Goal: Task Accomplishment & Management: Manage account settings

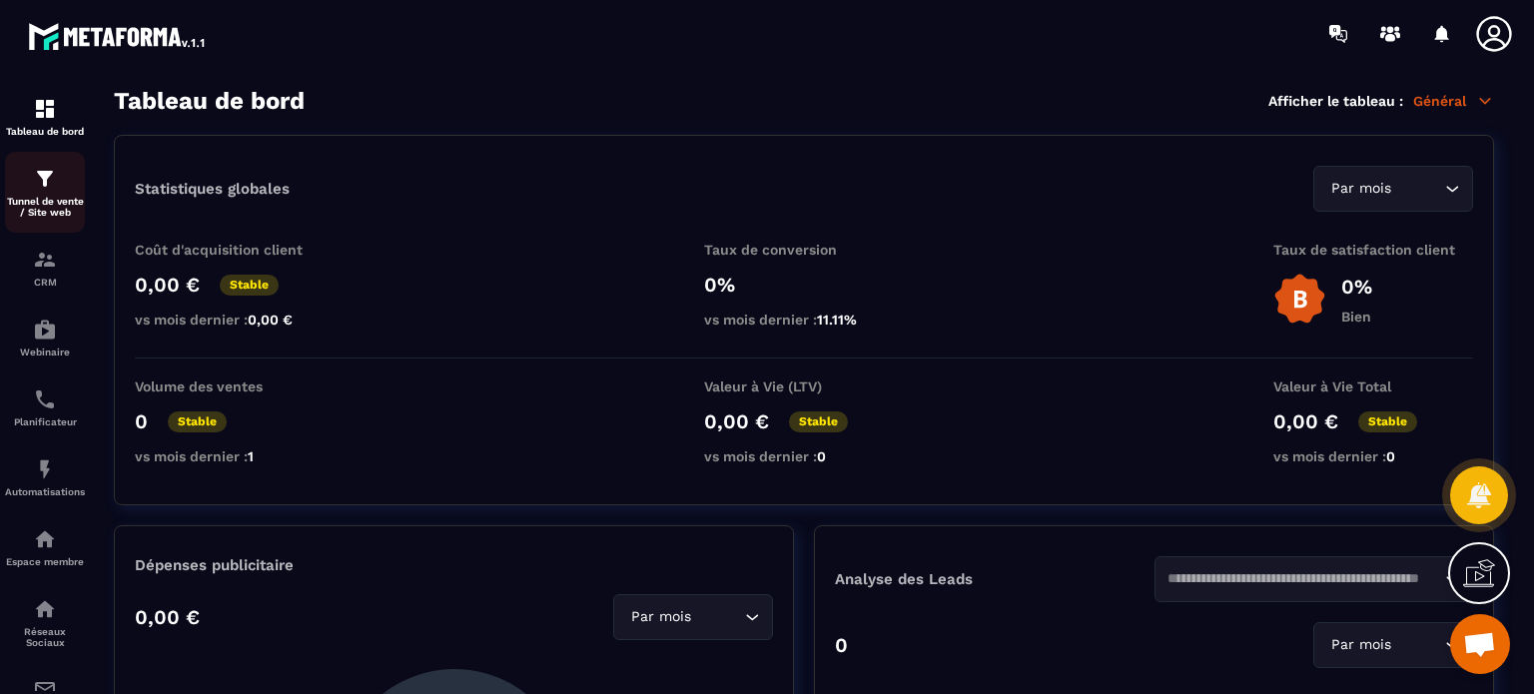
click at [38, 181] on img at bounding box center [45, 179] width 24 height 24
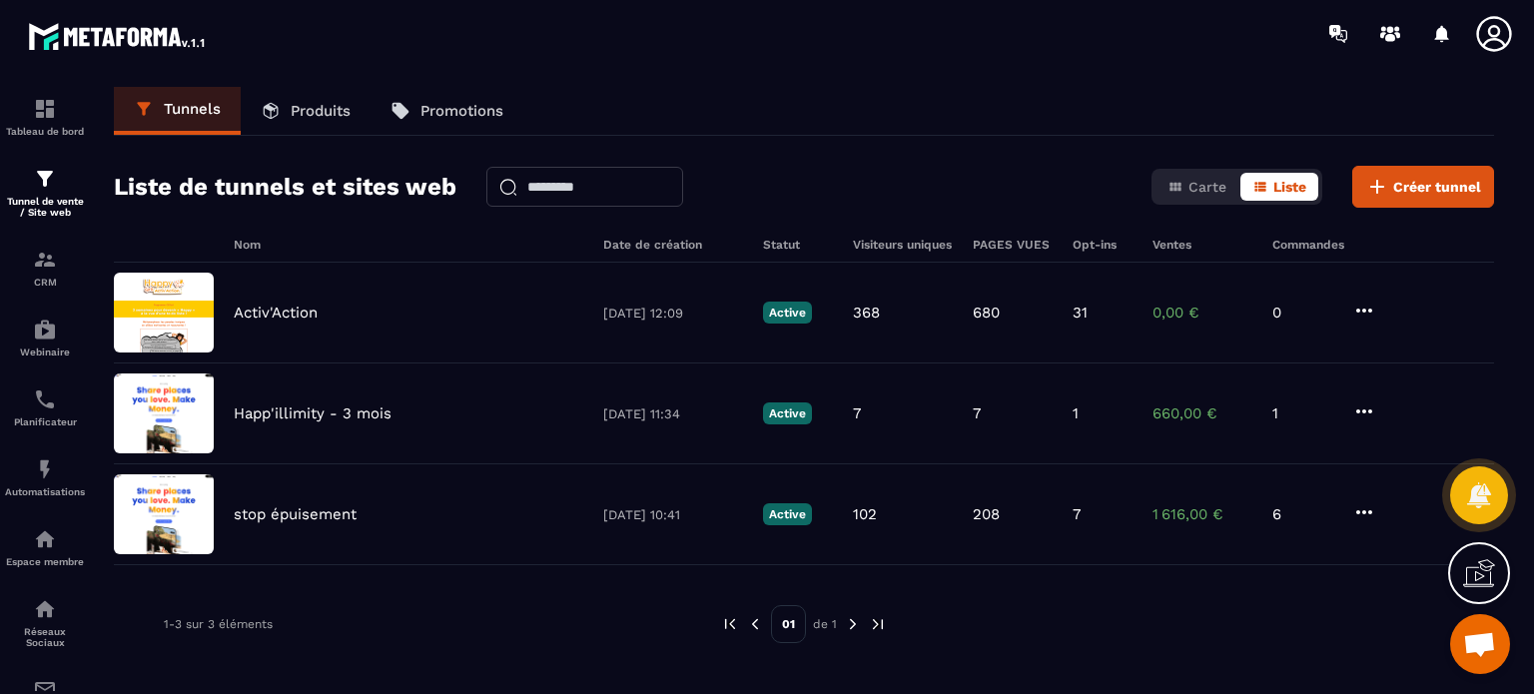
click at [1480, 32] on icon at bounding box center [1494, 34] width 40 height 40
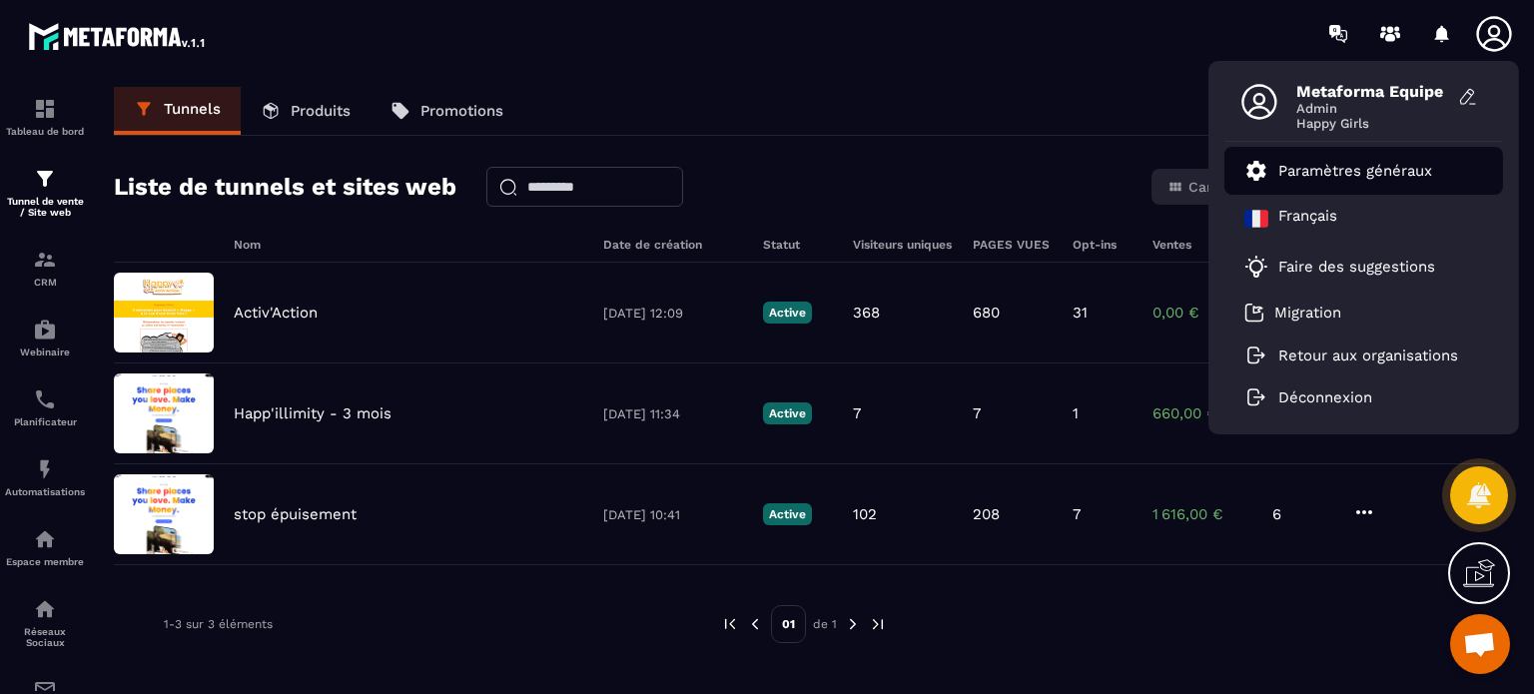
click at [1354, 159] on link "Paramètres généraux" at bounding box center [1338, 171] width 188 height 24
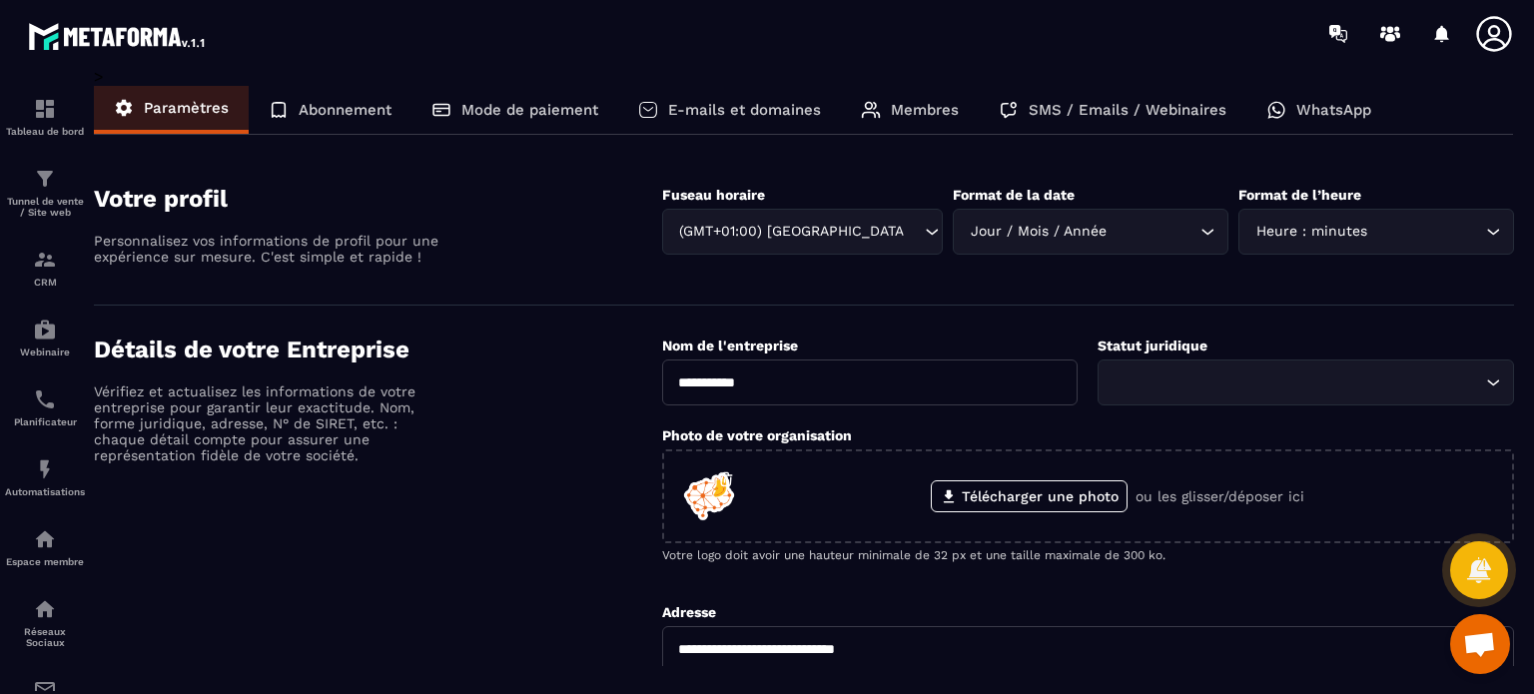
click at [507, 124] on div "Mode de paiement" at bounding box center [514, 110] width 207 height 48
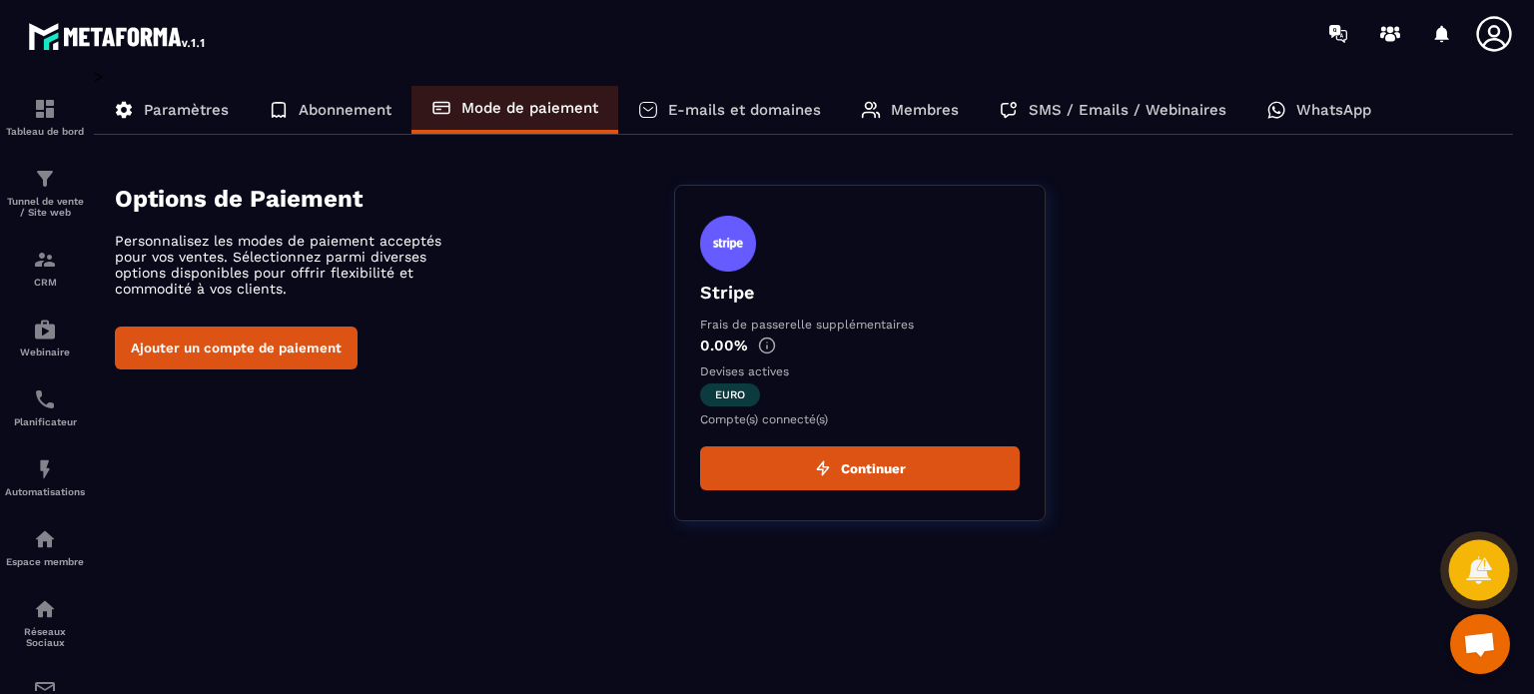
click at [1467, 572] on icon at bounding box center [1478, 569] width 29 height 29
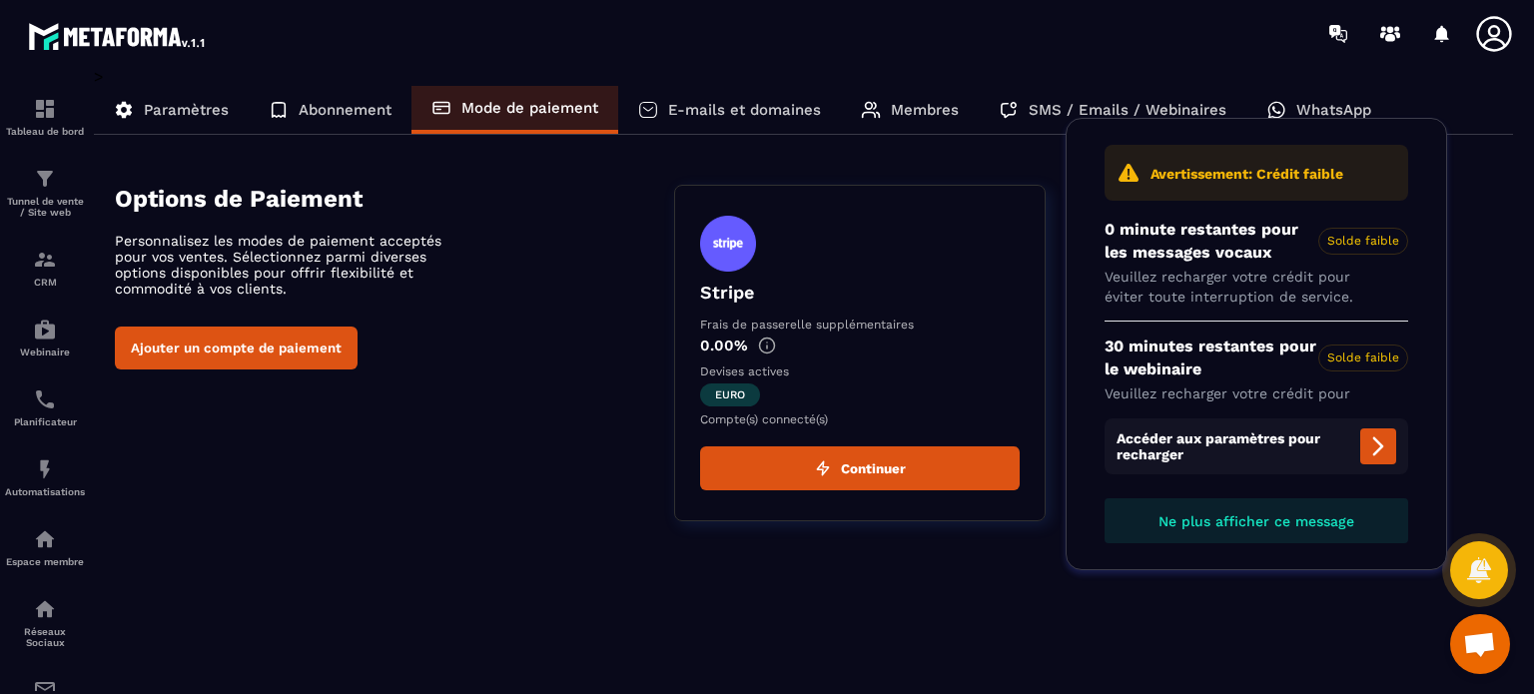
click at [237, 137] on div "> Paramètres Abonnement Mode de paiement E-mails et domaines Membres SMS / Emai…" at bounding box center [804, 309] width 1420 height 484
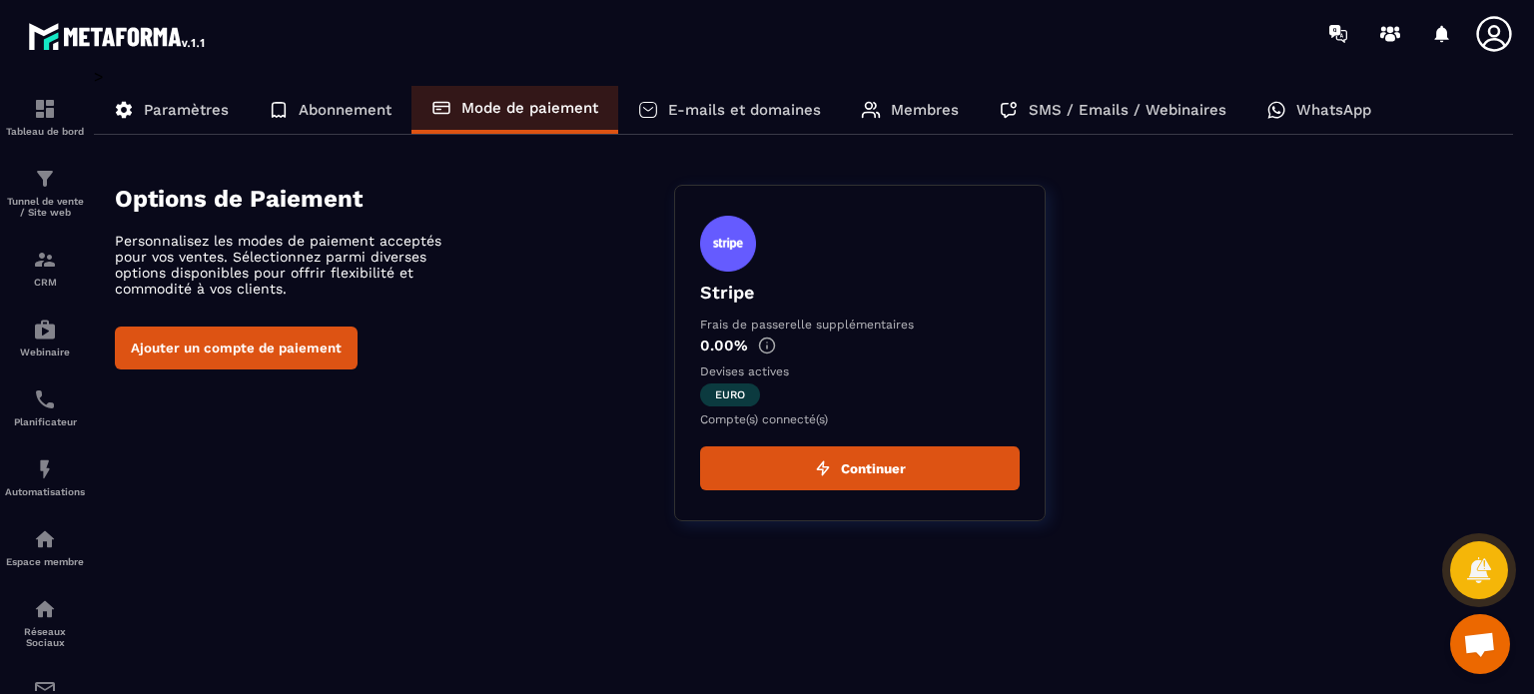
click at [209, 117] on p "Paramètres" at bounding box center [186, 110] width 85 height 18
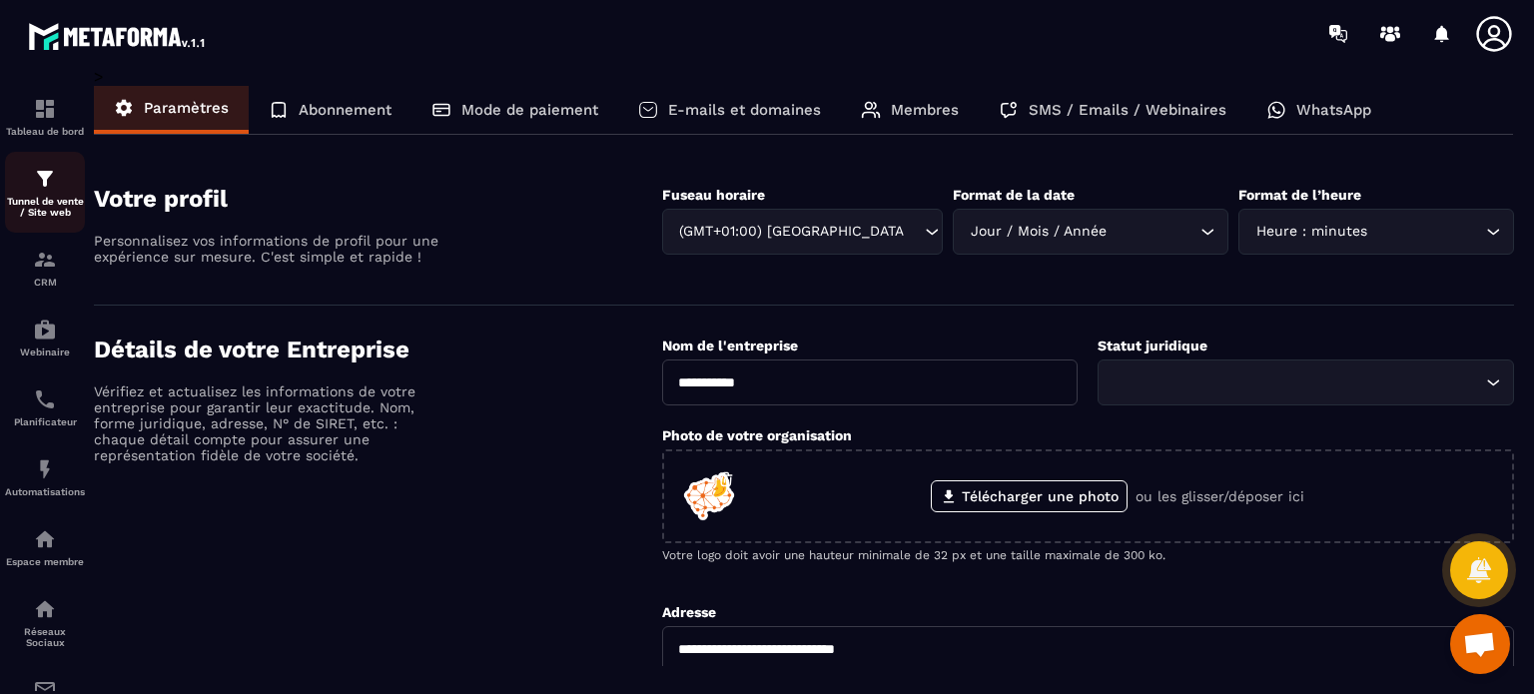
click at [27, 191] on div "Tunnel de vente / Site web" at bounding box center [45, 192] width 80 height 51
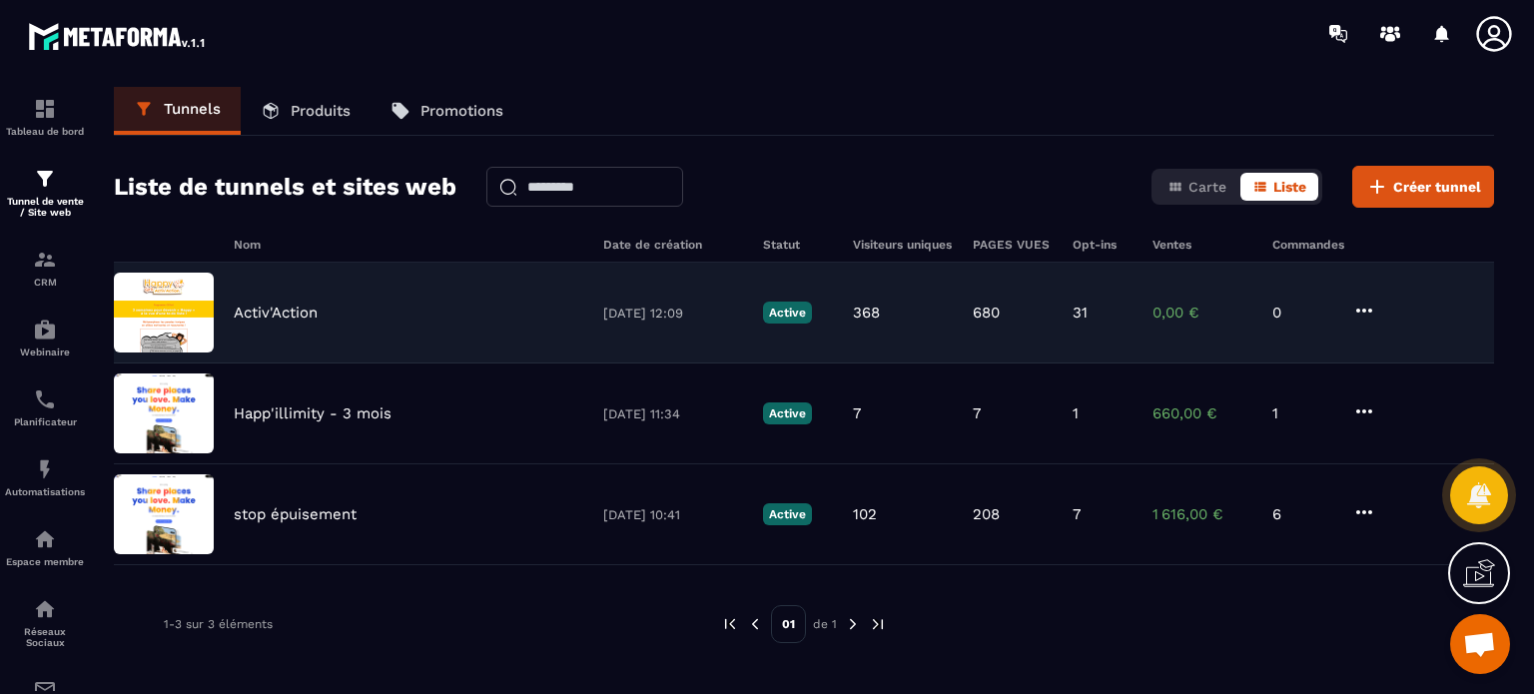
click at [276, 319] on p "Activ'Action" at bounding box center [276, 313] width 84 height 18
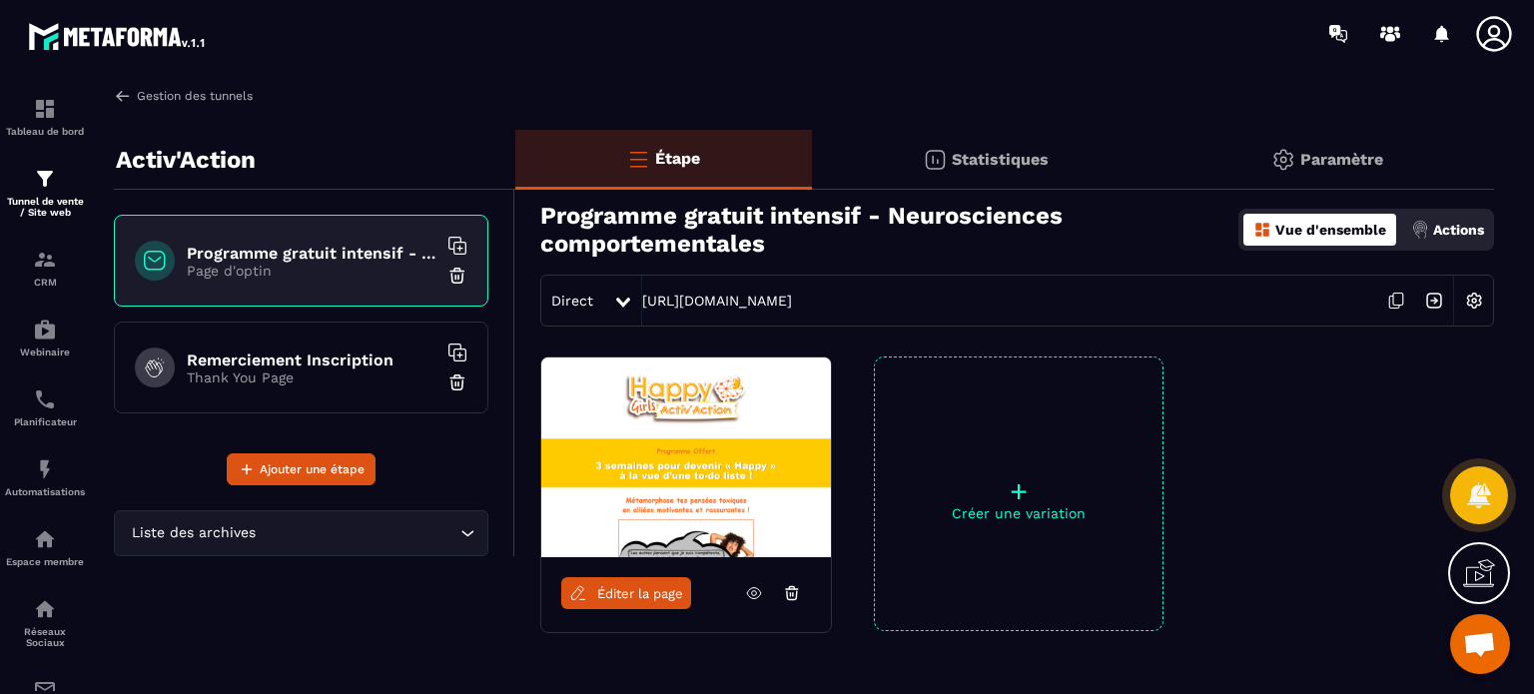
click at [140, 89] on link "Gestion des tunnels" at bounding box center [183, 96] width 139 height 18
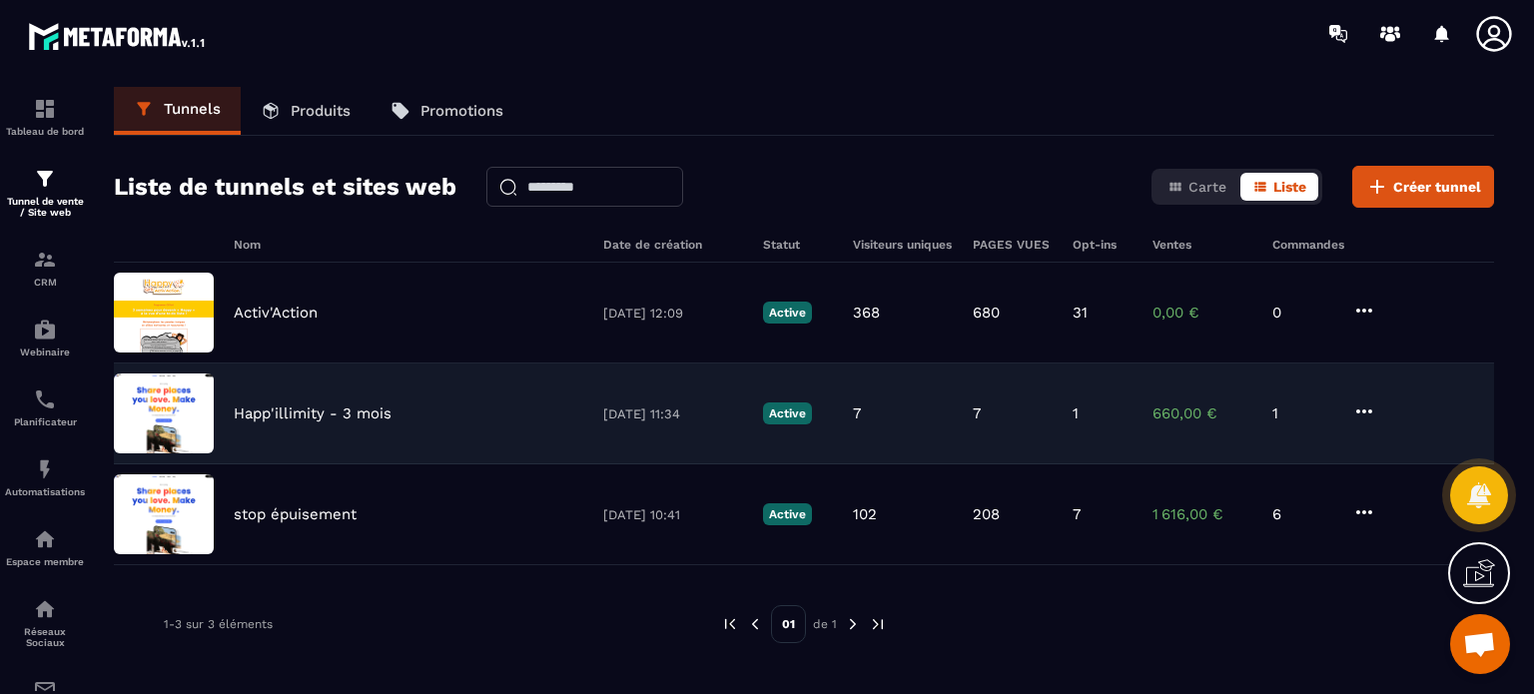
click at [288, 416] on p "Happ'illimity - 3 mois" at bounding box center [313, 413] width 158 height 18
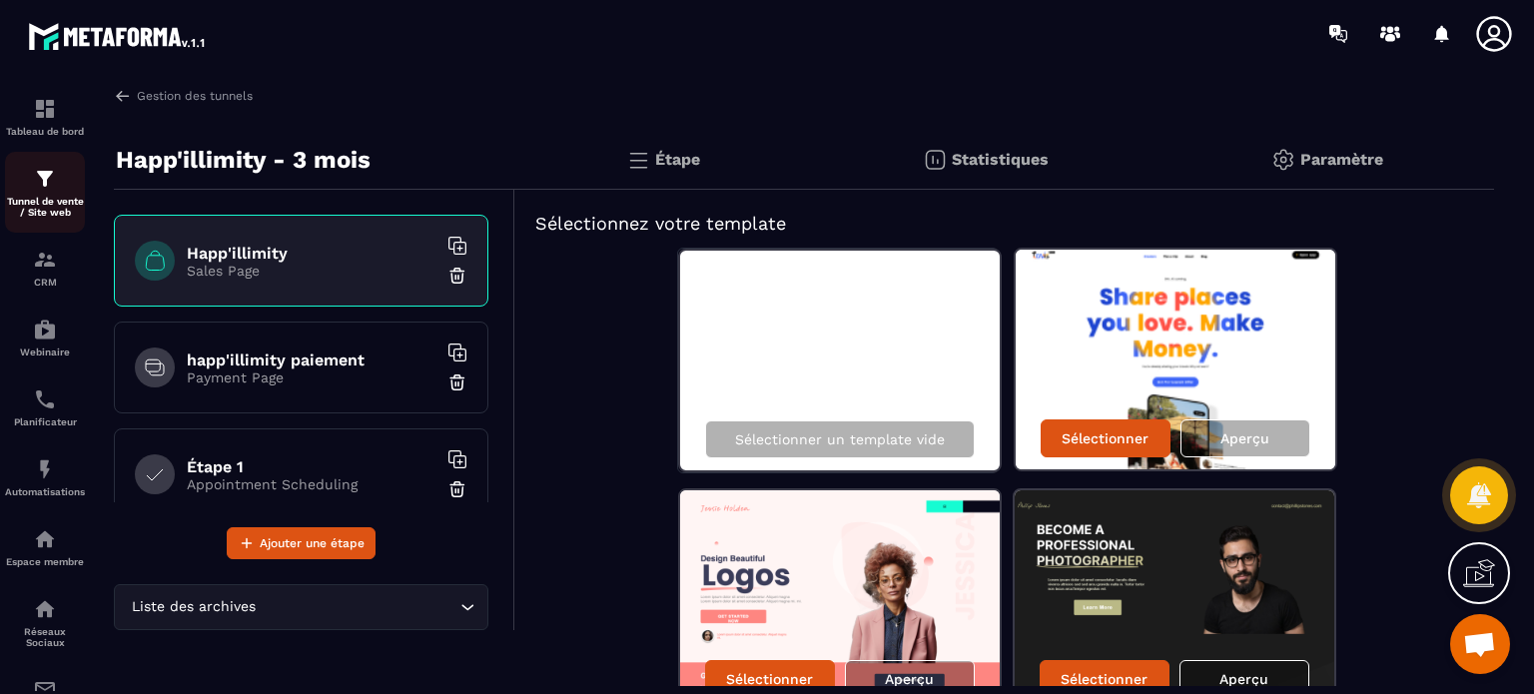
click at [36, 185] on img at bounding box center [45, 179] width 24 height 24
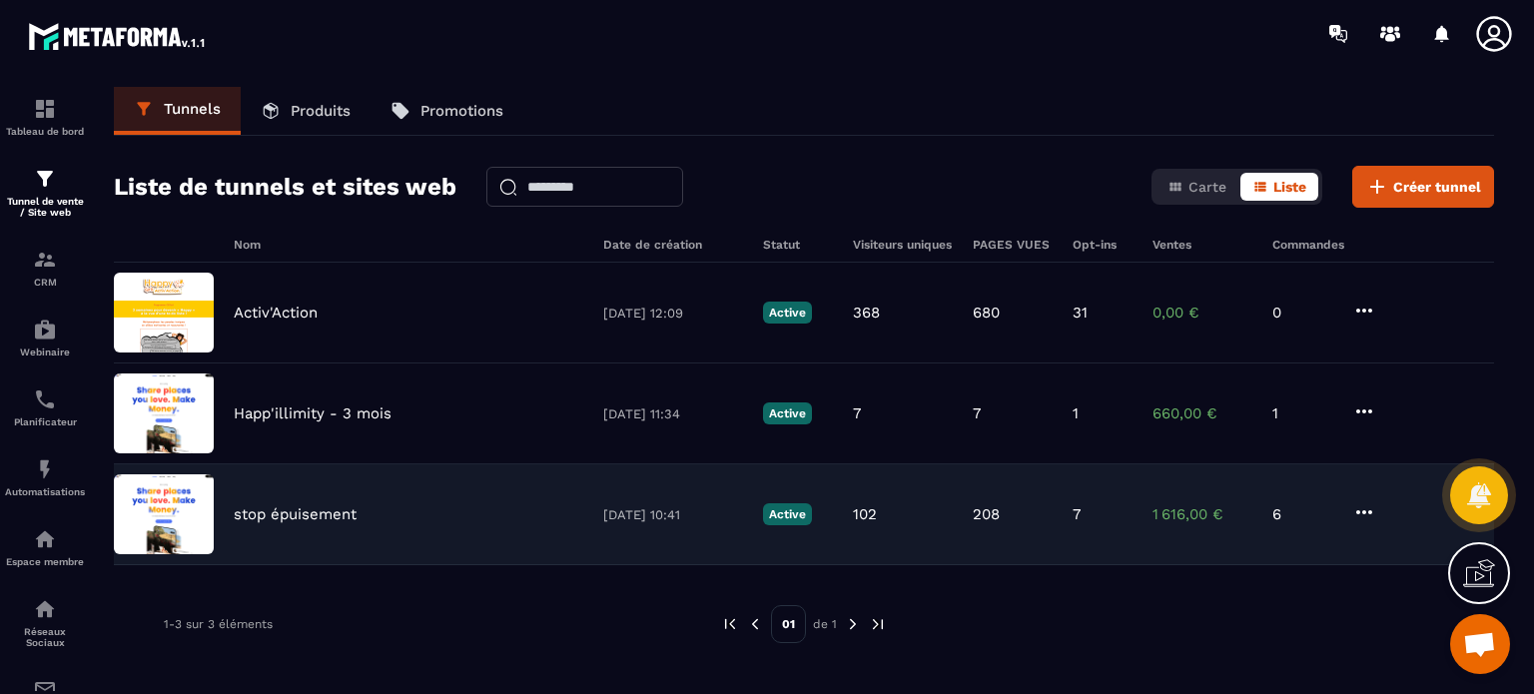
click at [258, 502] on div "stop épuisement [DATE] 10:41 Active 102 208 7 1 616,00 € 6" at bounding box center [804, 514] width 1380 height 101
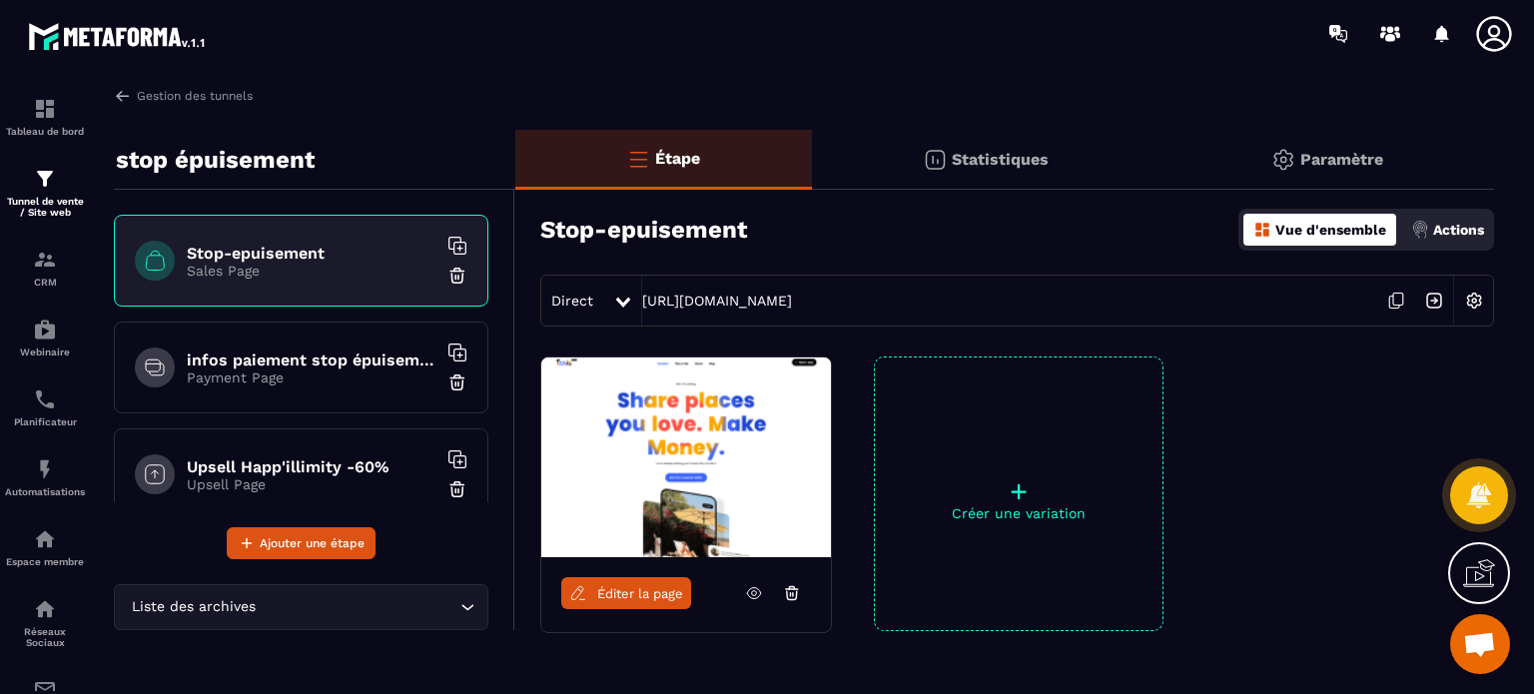
click at [323, 335] on div "infos paiement stop épuisement Payment Page" at bounding box center [301, 368] width 374 height 92
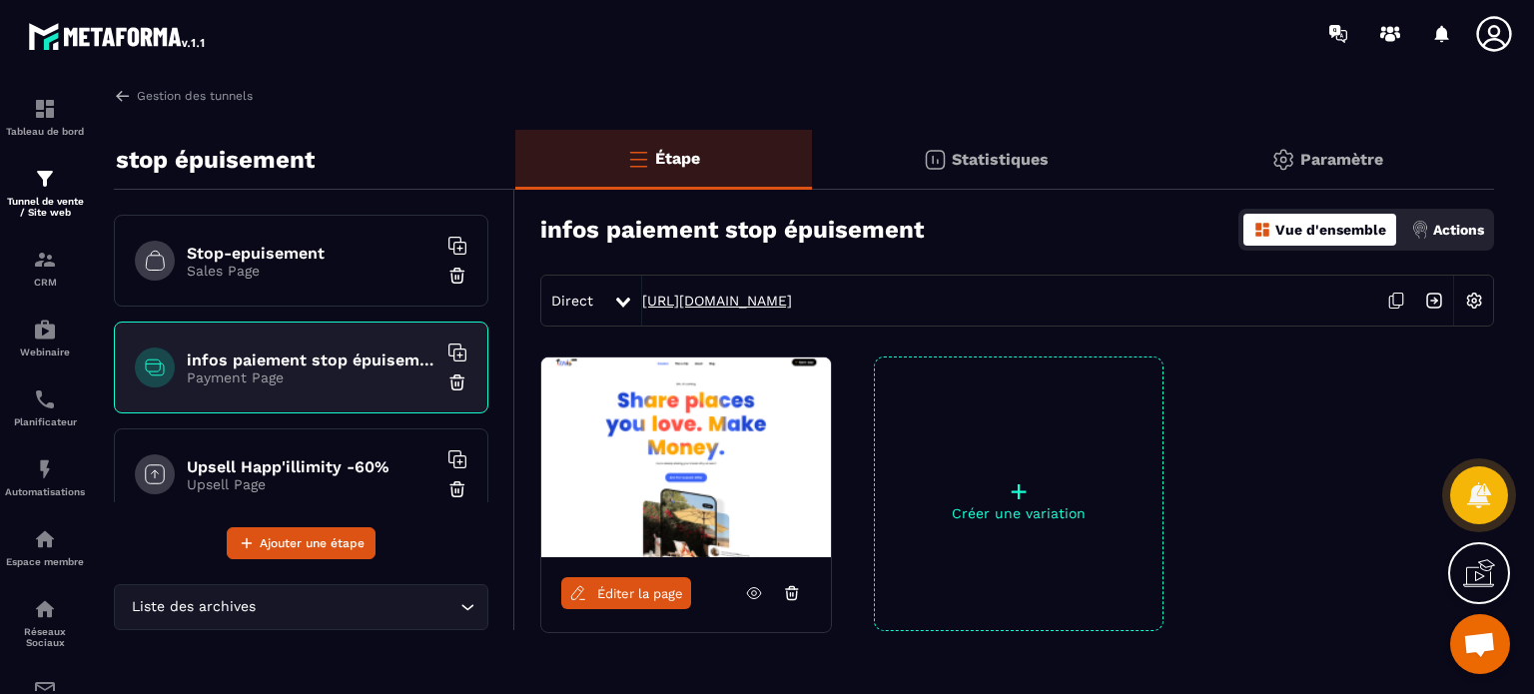
click at [699, 299] on link "[URL][DOMAIN_NAME]" at bounding box center [717, 301] width 150 height 16
click at [40, 206] on p "Tunnel de vente / Site web" at bounding box center [45, 207] width 80 height 22
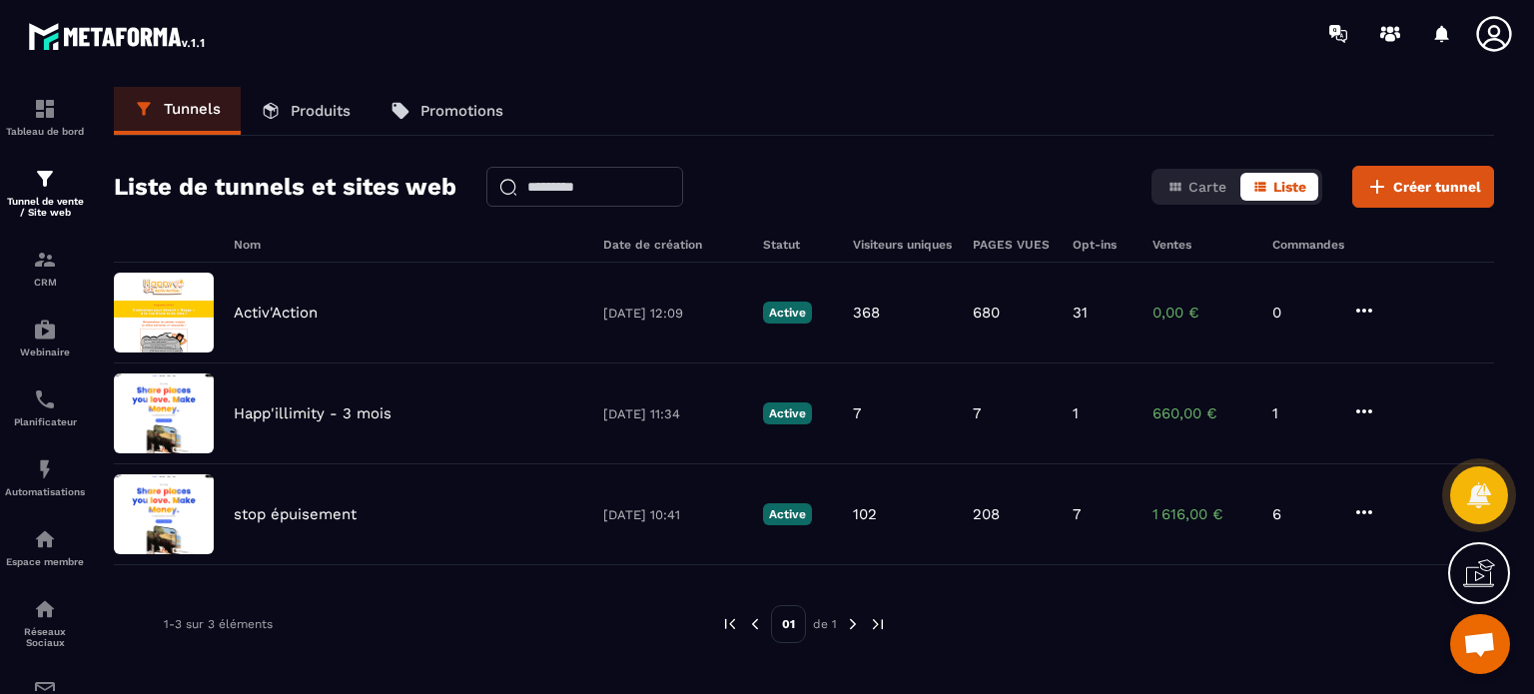
click at [304, 97] on link "Produits" at bounding box center [306, 111] width 130 height 48
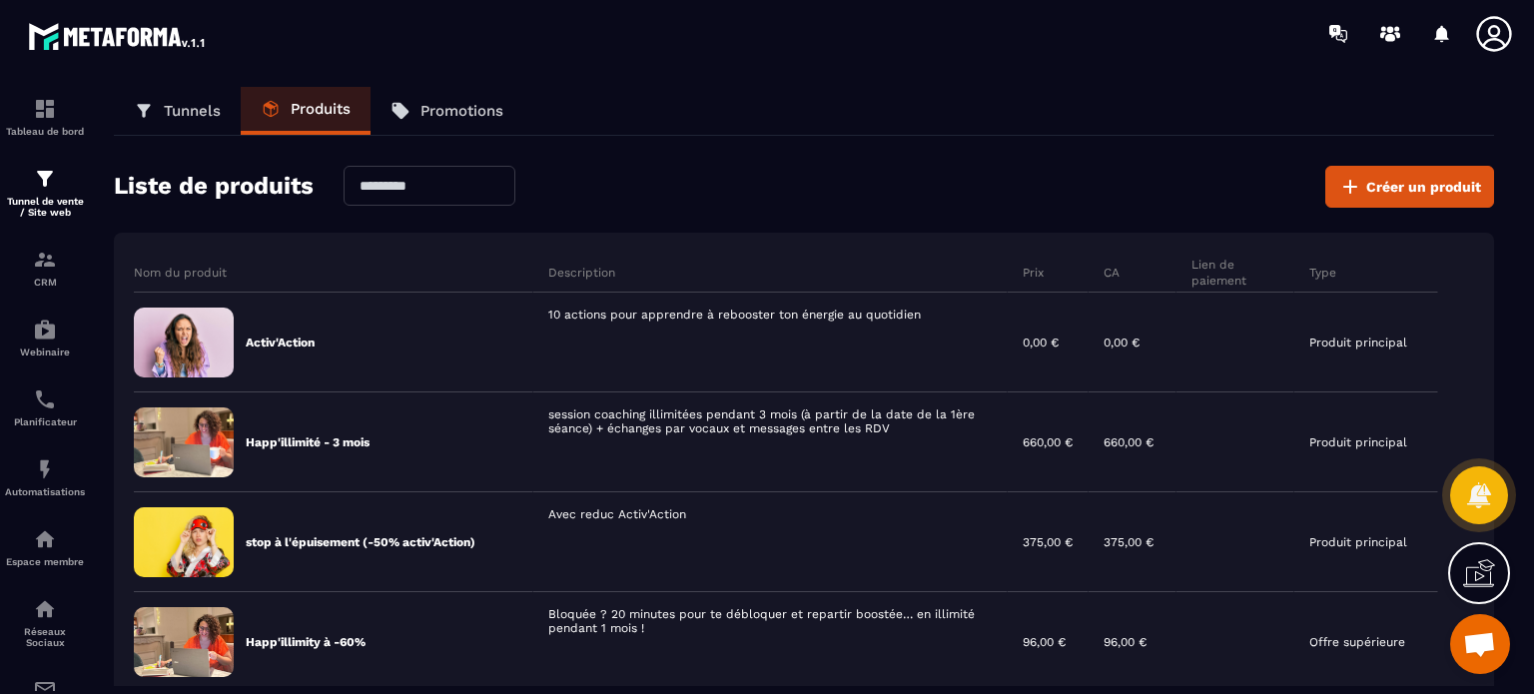
click at [1507, 371] on div "Tunnels Produits Promotions Liste de produits Créer un produit Nom du produit D…" at bounding box center [804, 386] width 1420 height 599
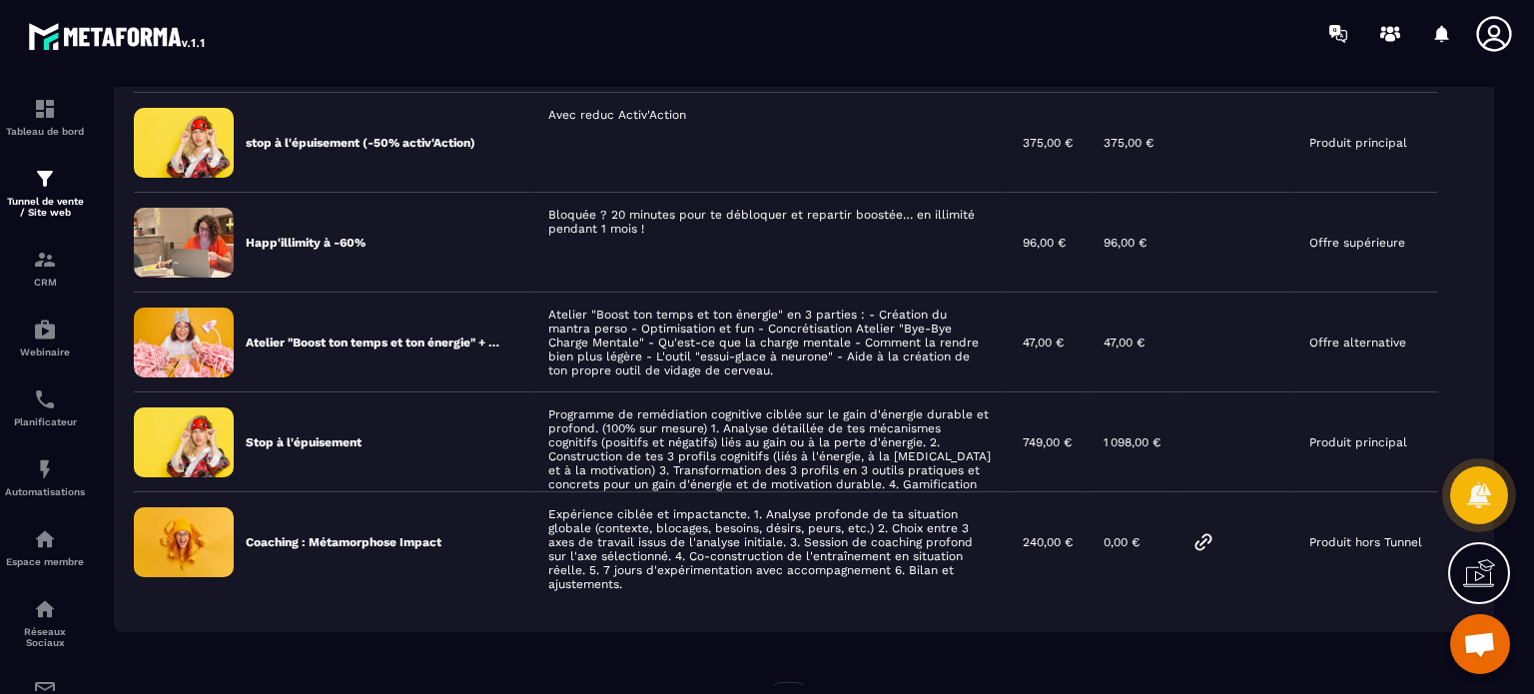
scroll to position [300, 0]
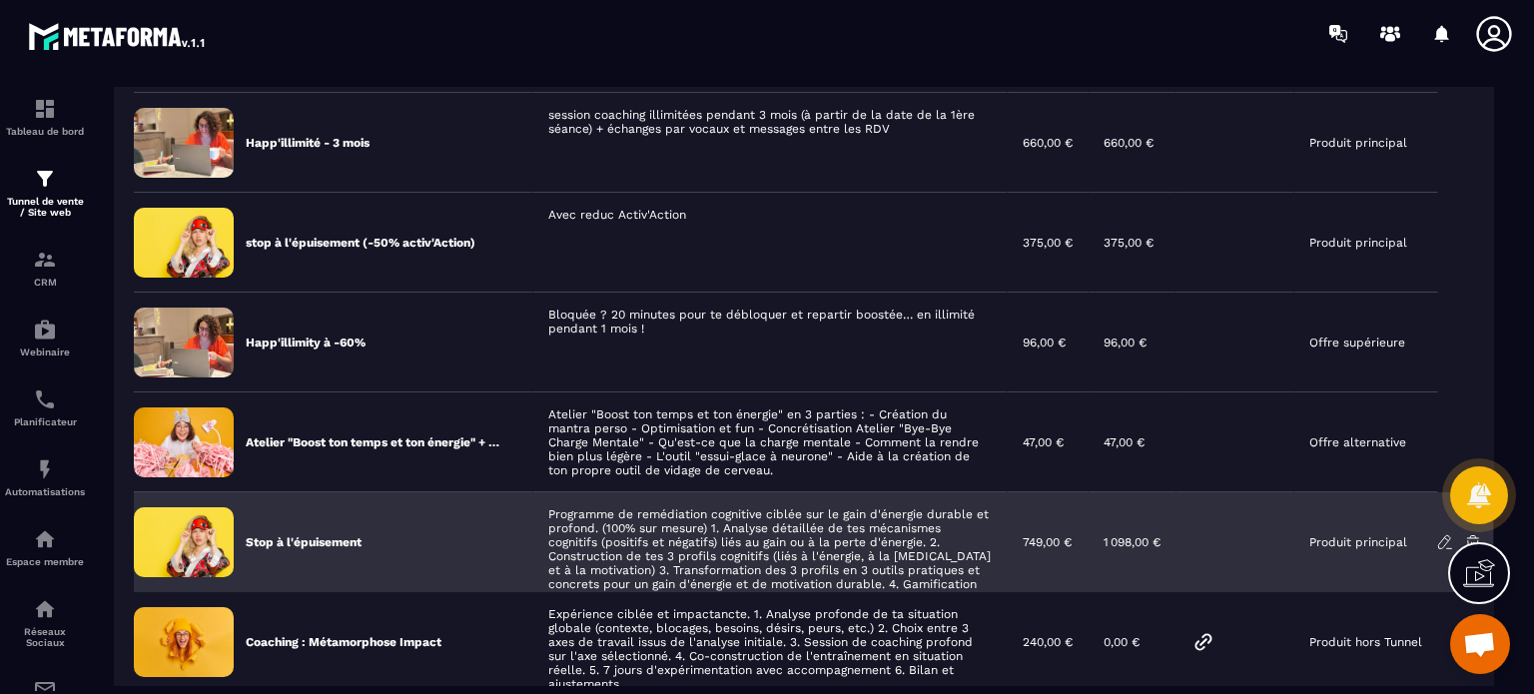
click at [283, 531] on div "Stop à l'épuisement" at bounding box center [333, 542] width 399 height 100
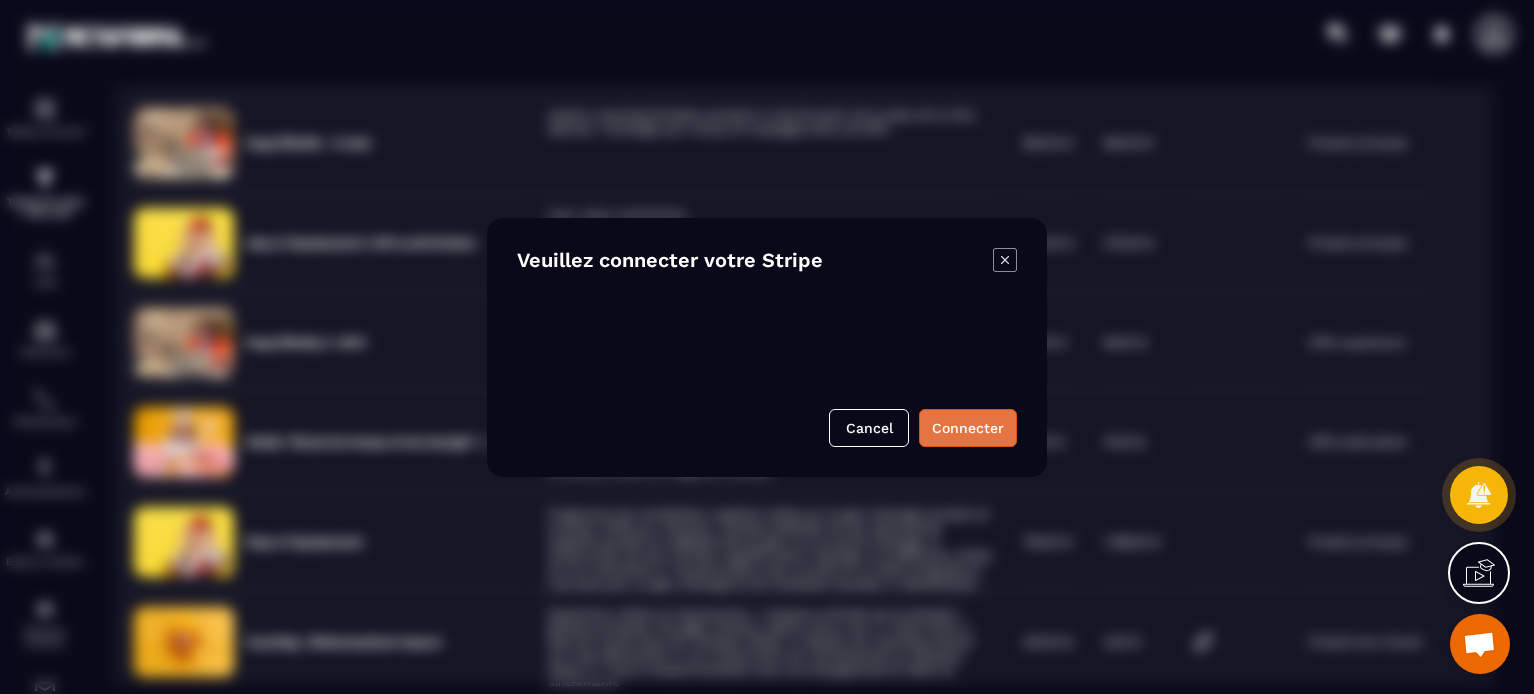
click at [971, 438] on button "Connecter" at bounding box center [968, 428] width 98 height 38
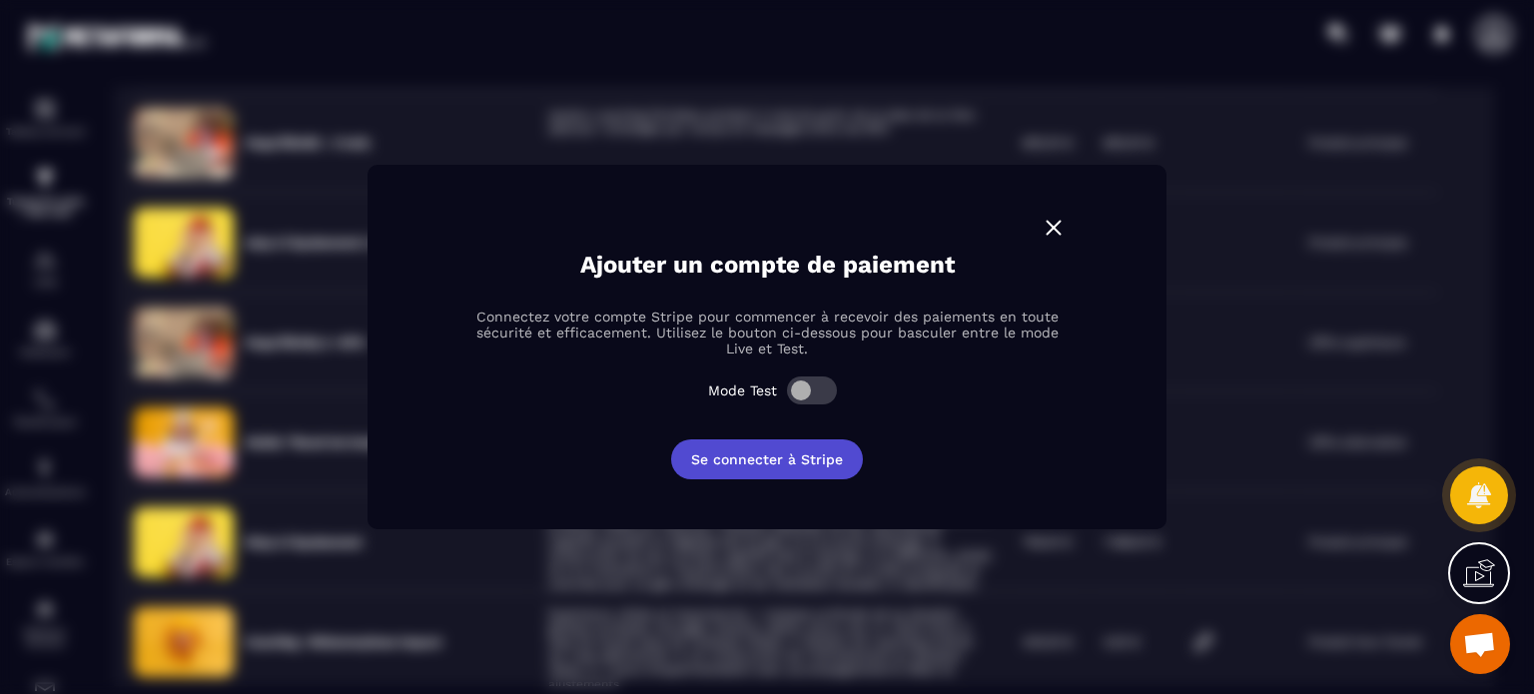
click at [783, 456] on button "Se connecter à Stripe" at bounding box center [767, 459] width 192 height 40
